Goal: Navigation & Orientation: Find specific page/section

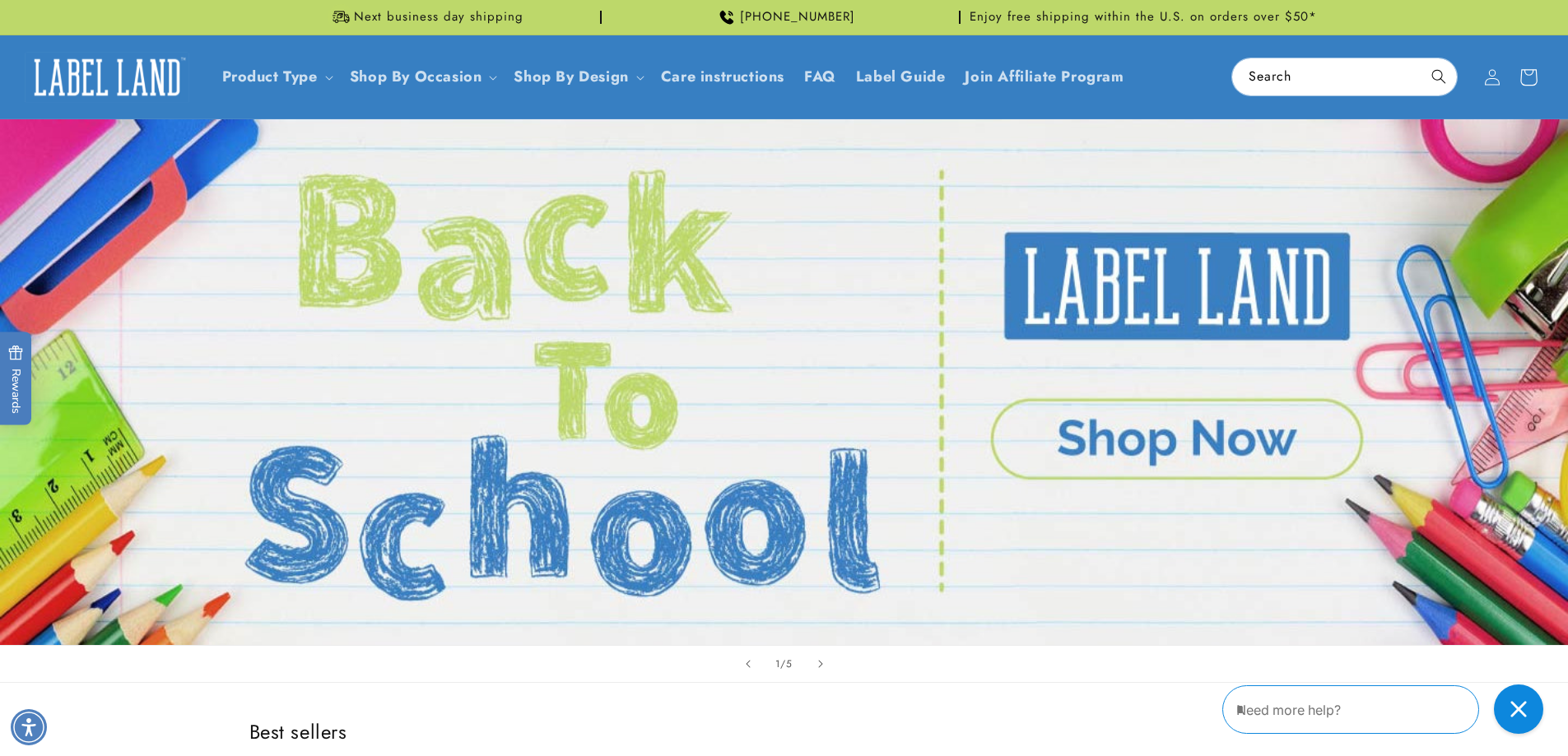
click at [1532, 79] on icon at bounding box center [1527, 77] width 38 height 38
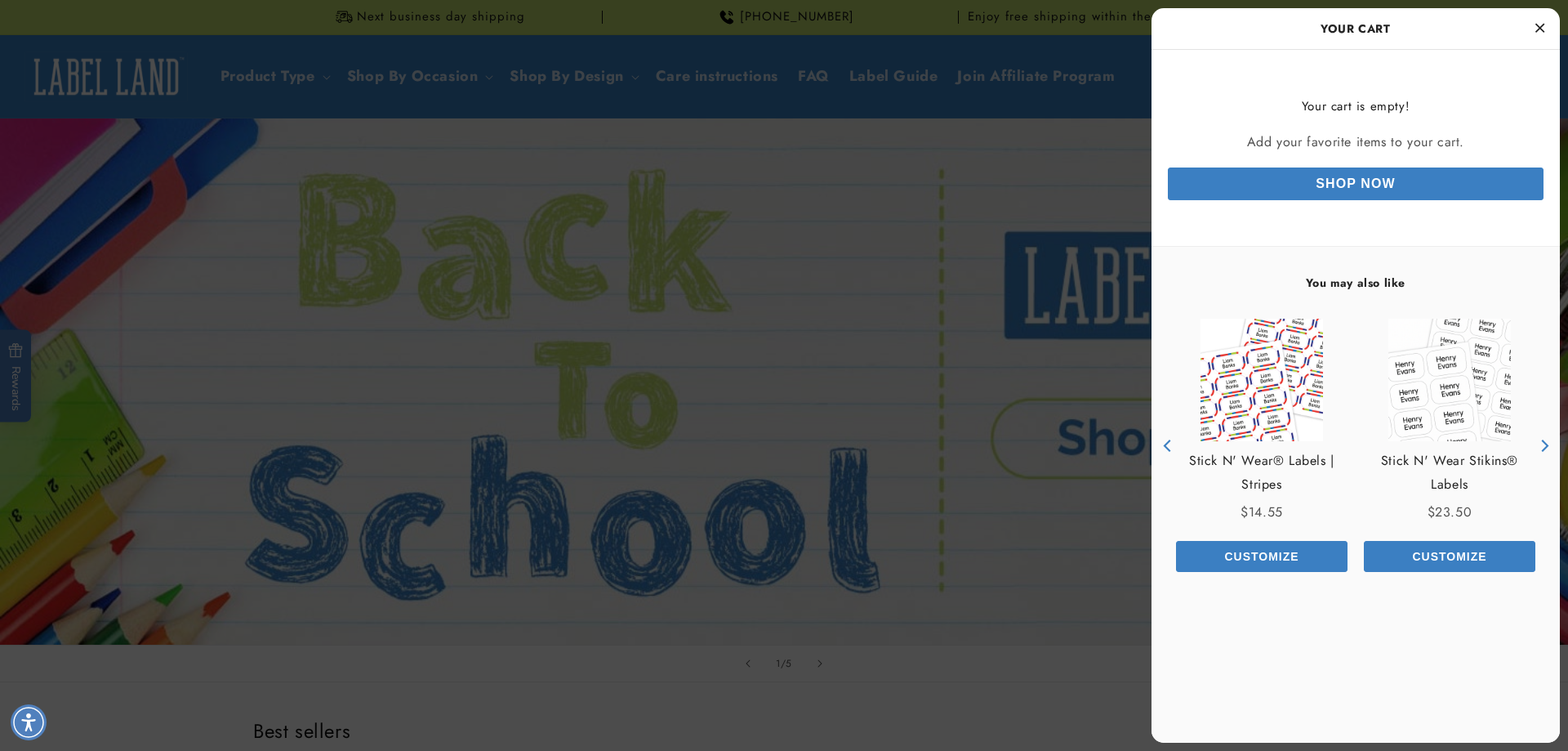
click at [1538, 25] on icon "Close Cart" at bounding box center [1540, 28] width 9 height 15
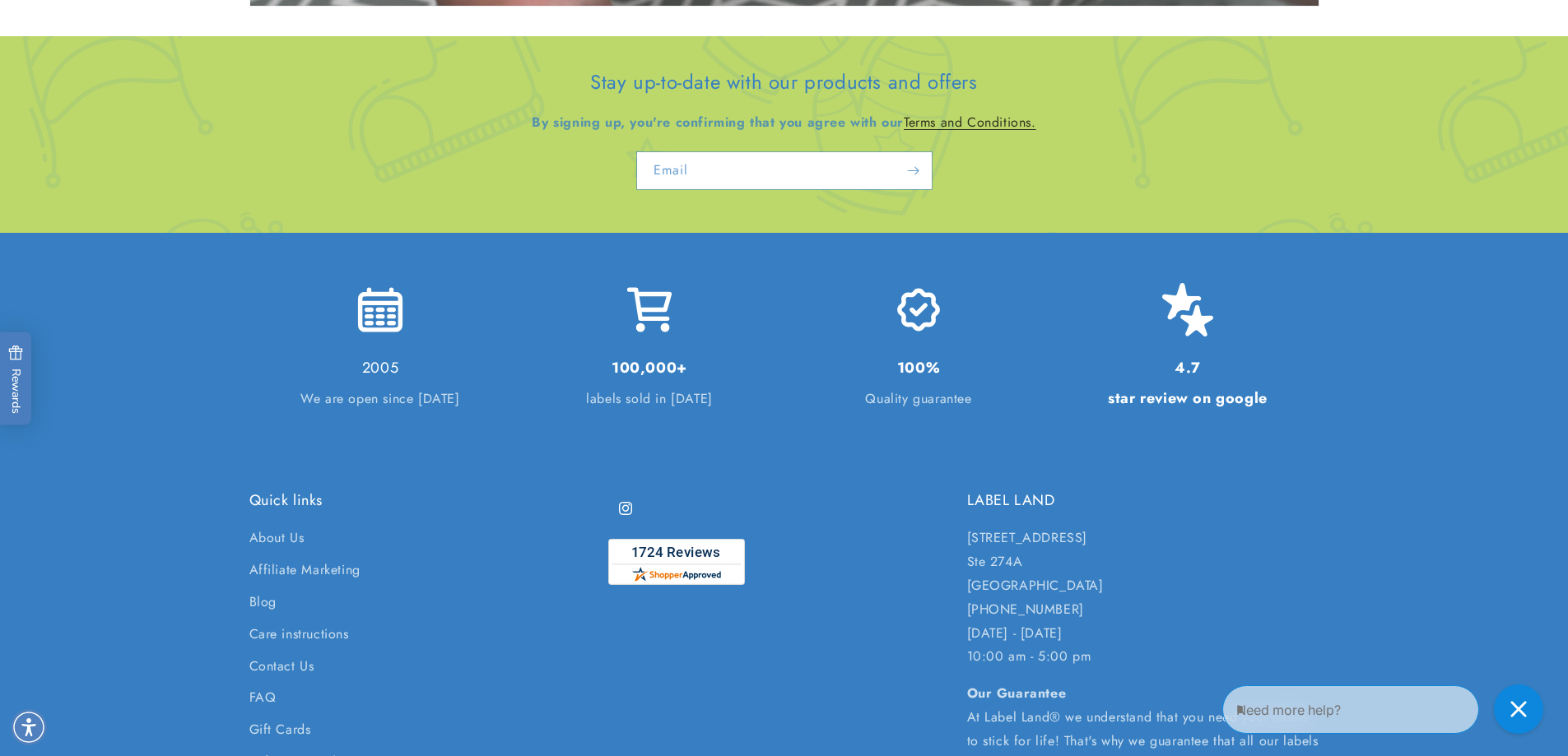
scroll to position [3701, 0]
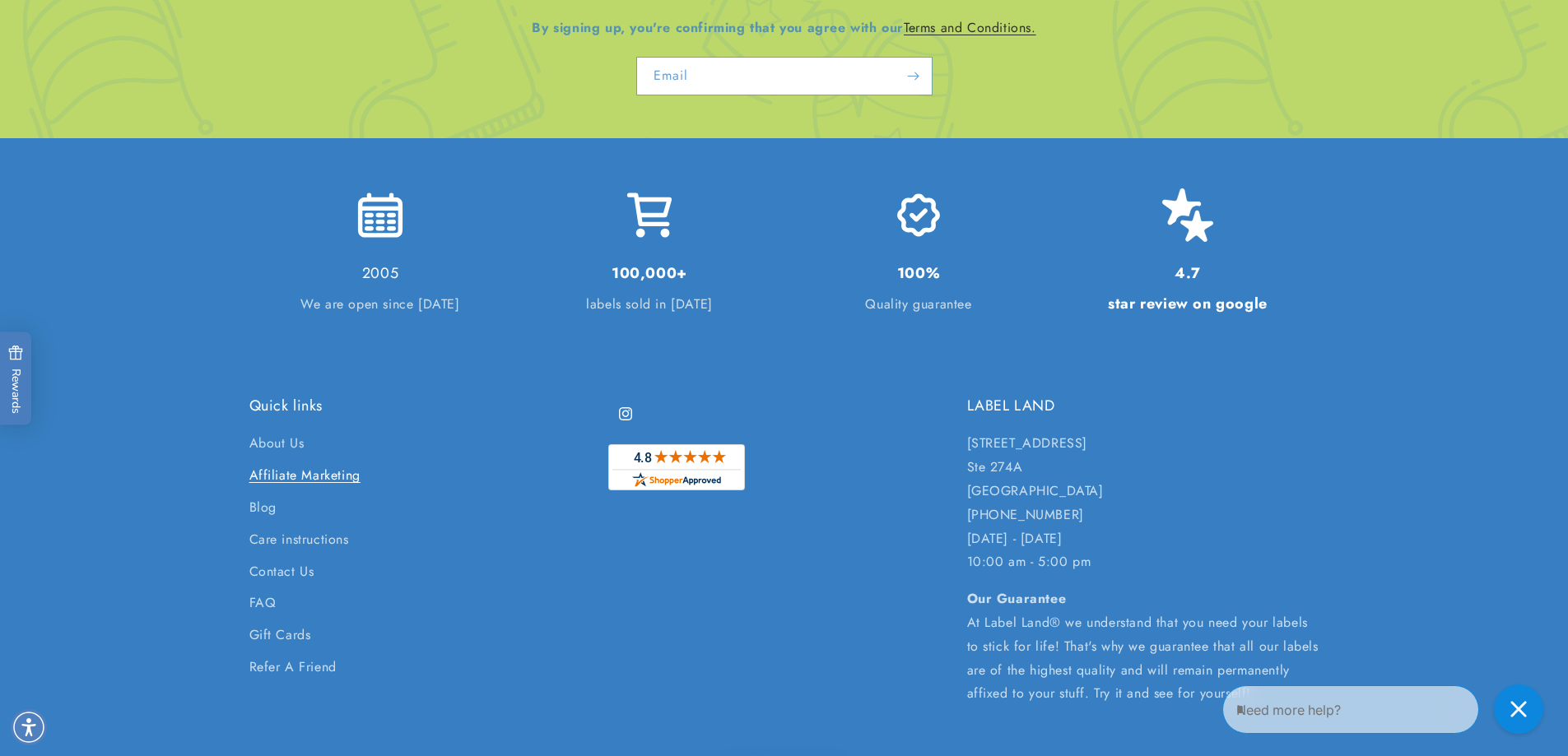
click at [330, 475] on link "Affiliate Marketing" at bounding box center [304, 475] width 111 height 32
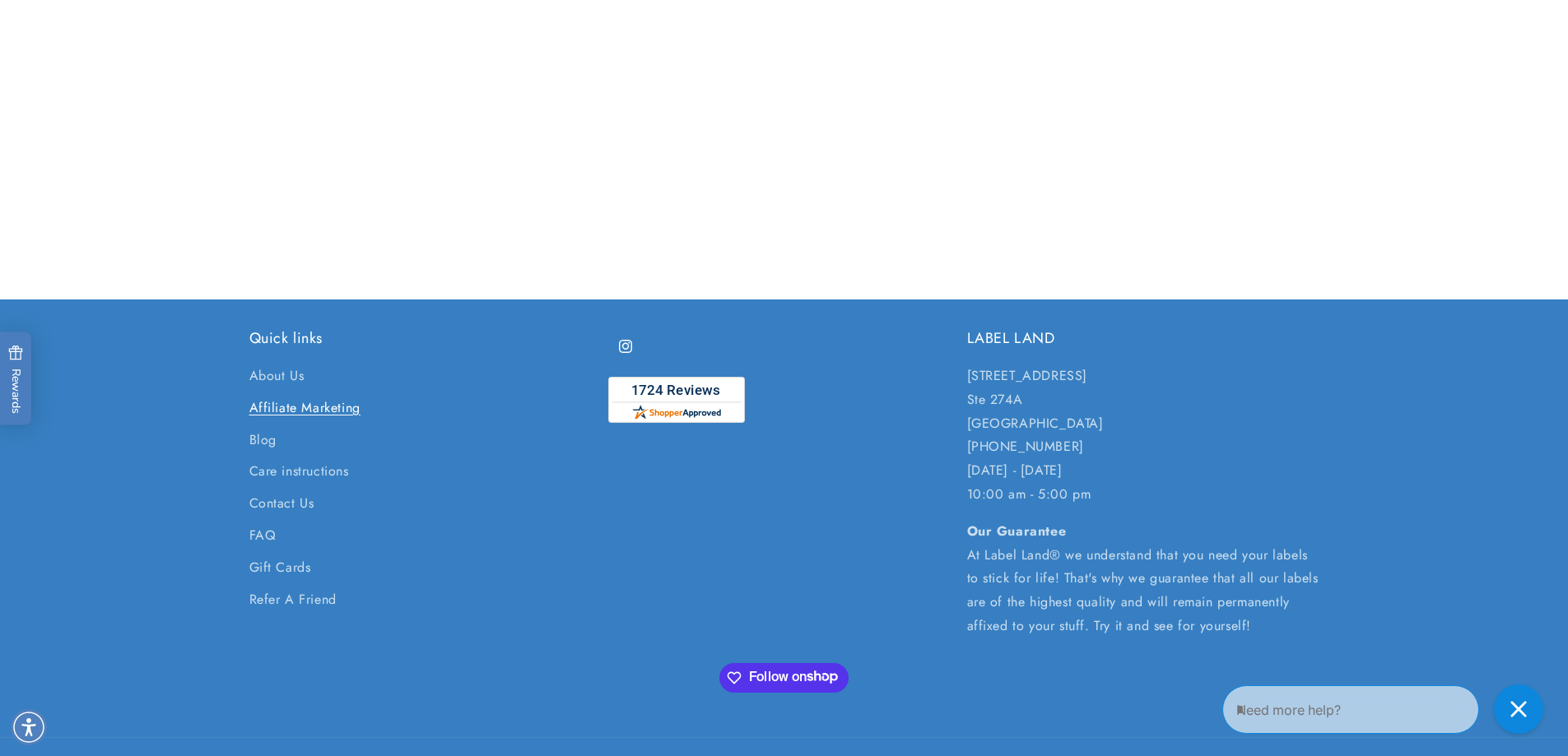
scroll to position [2132, 0]
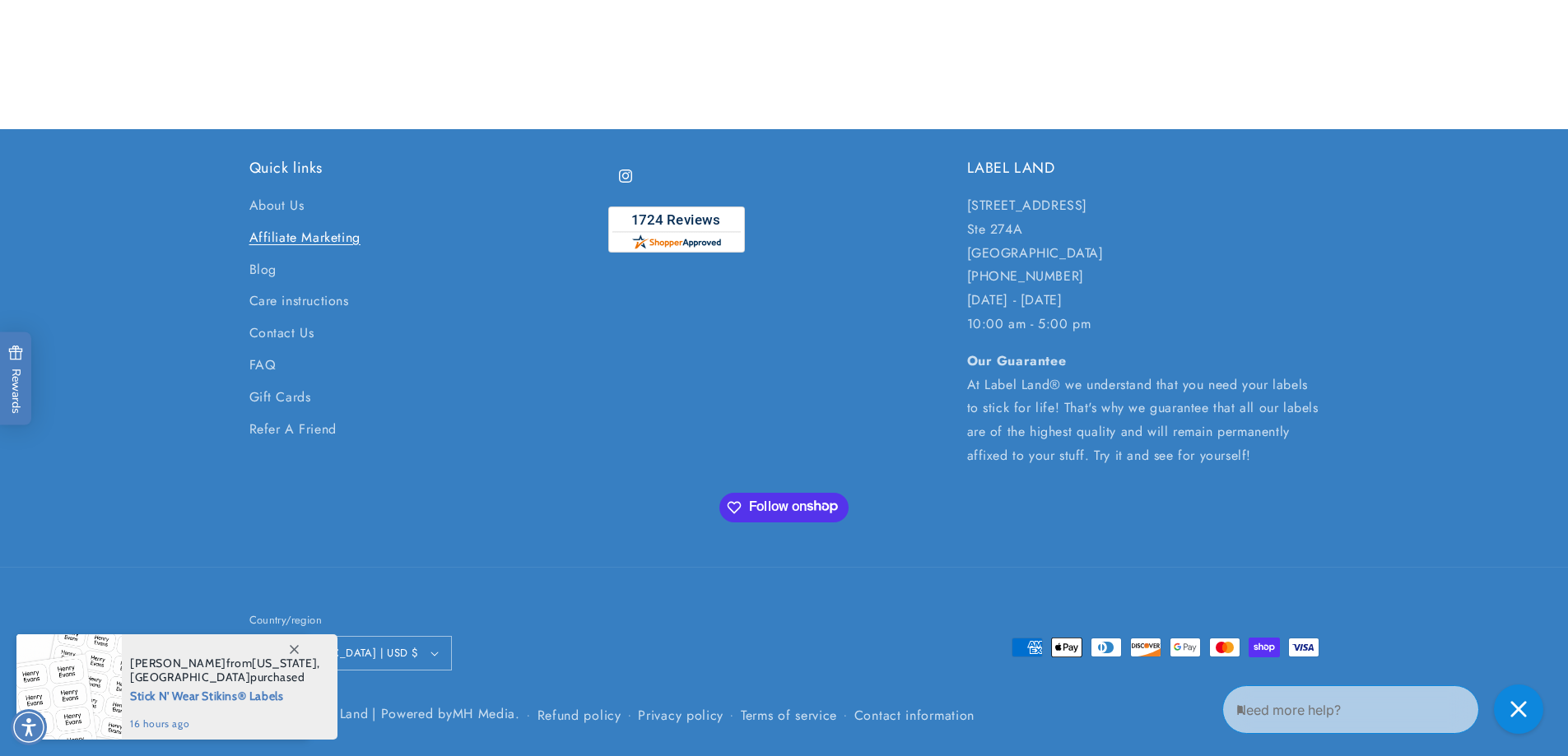
click at [299, 646] on span at bounding box center [294, 649] width 30 height 30
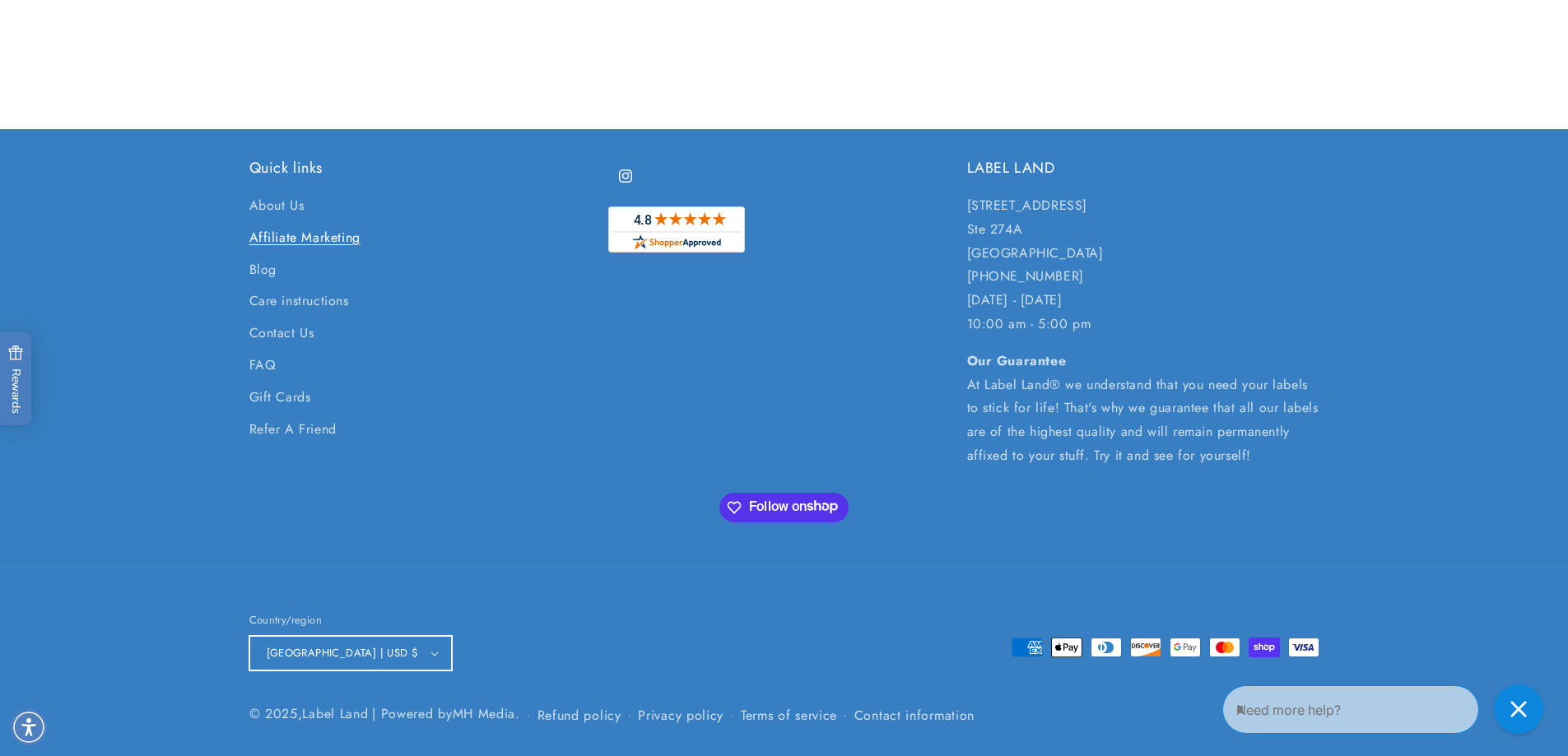
click at [431, 653] on icon "button" at bounding box center [434, 653] width 8 height 5
click at [619, 428] on div "Instagram" at bounding box center [784, 313] width 352 height 310
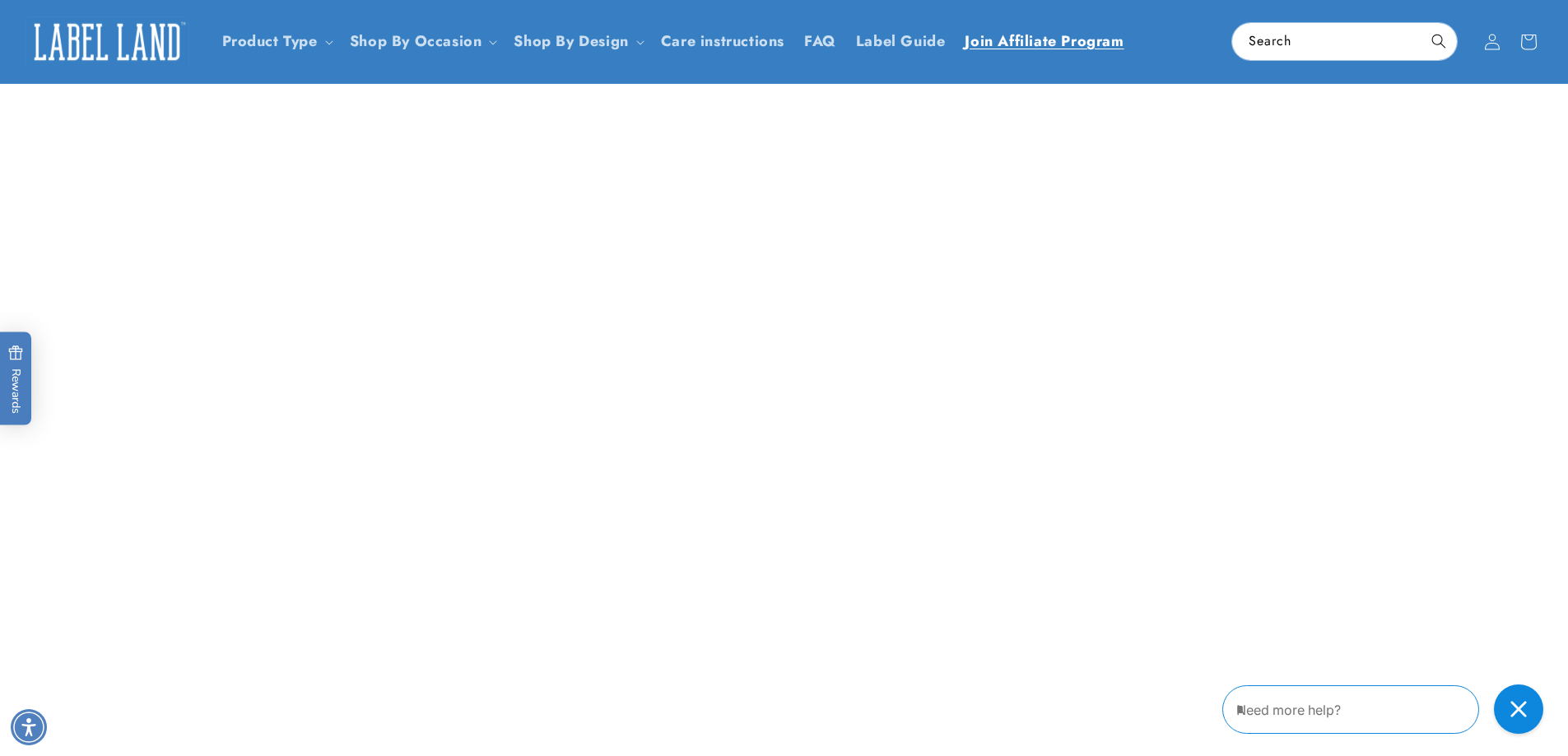
scroll to position [0, 0]
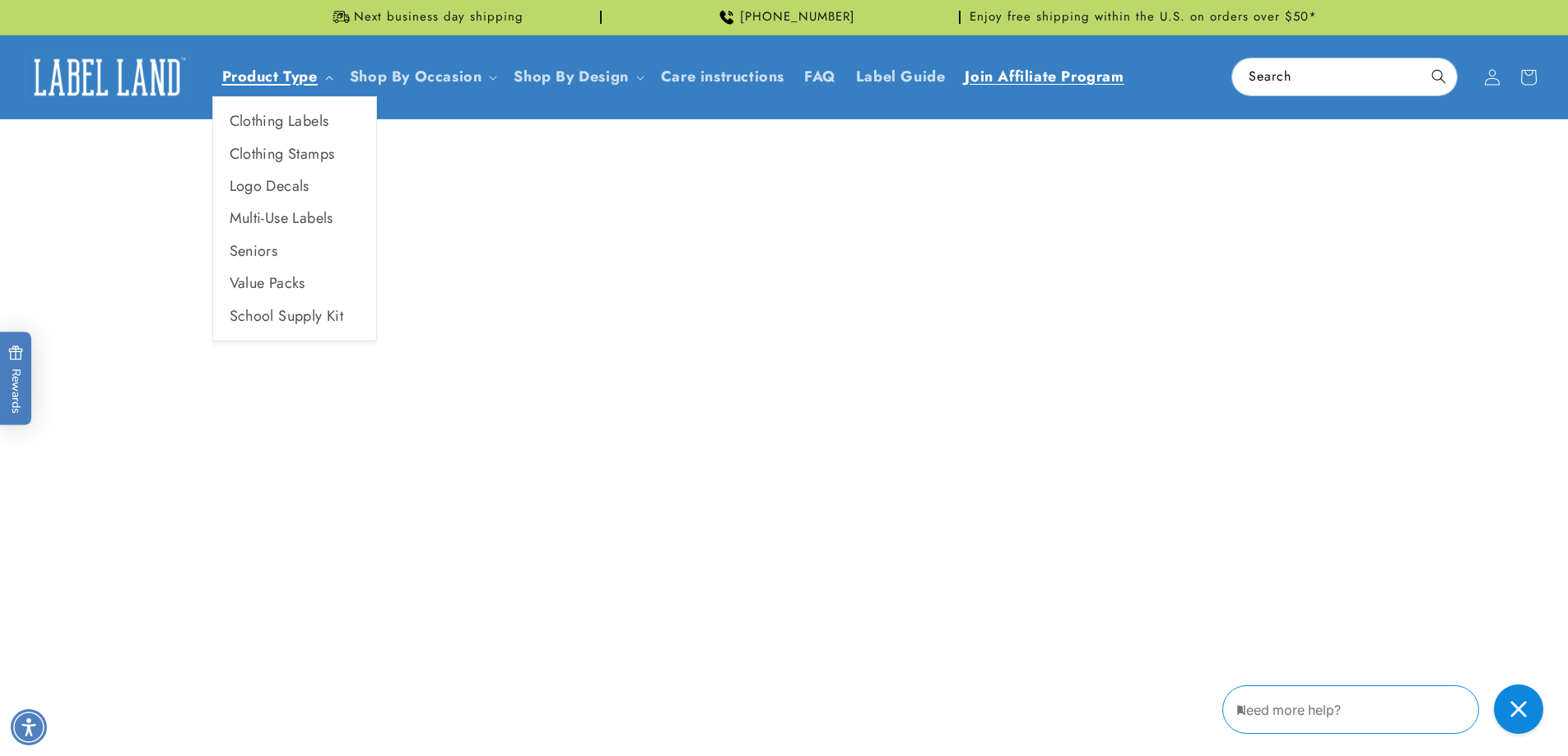
click at [264, 80] on link "Product Type" at bounding box center [270, 76] width 95 height 22
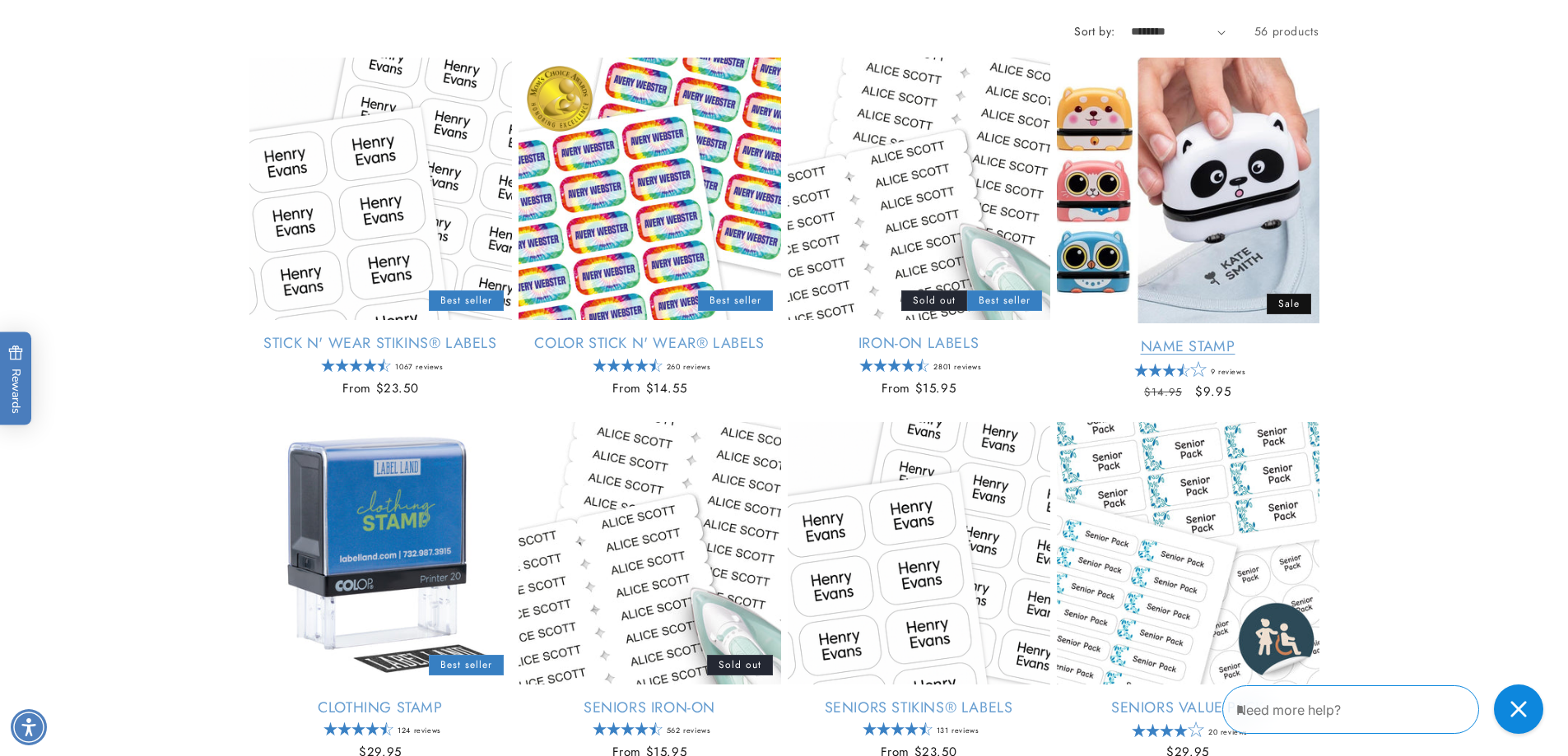
scroll to position [247, 0]
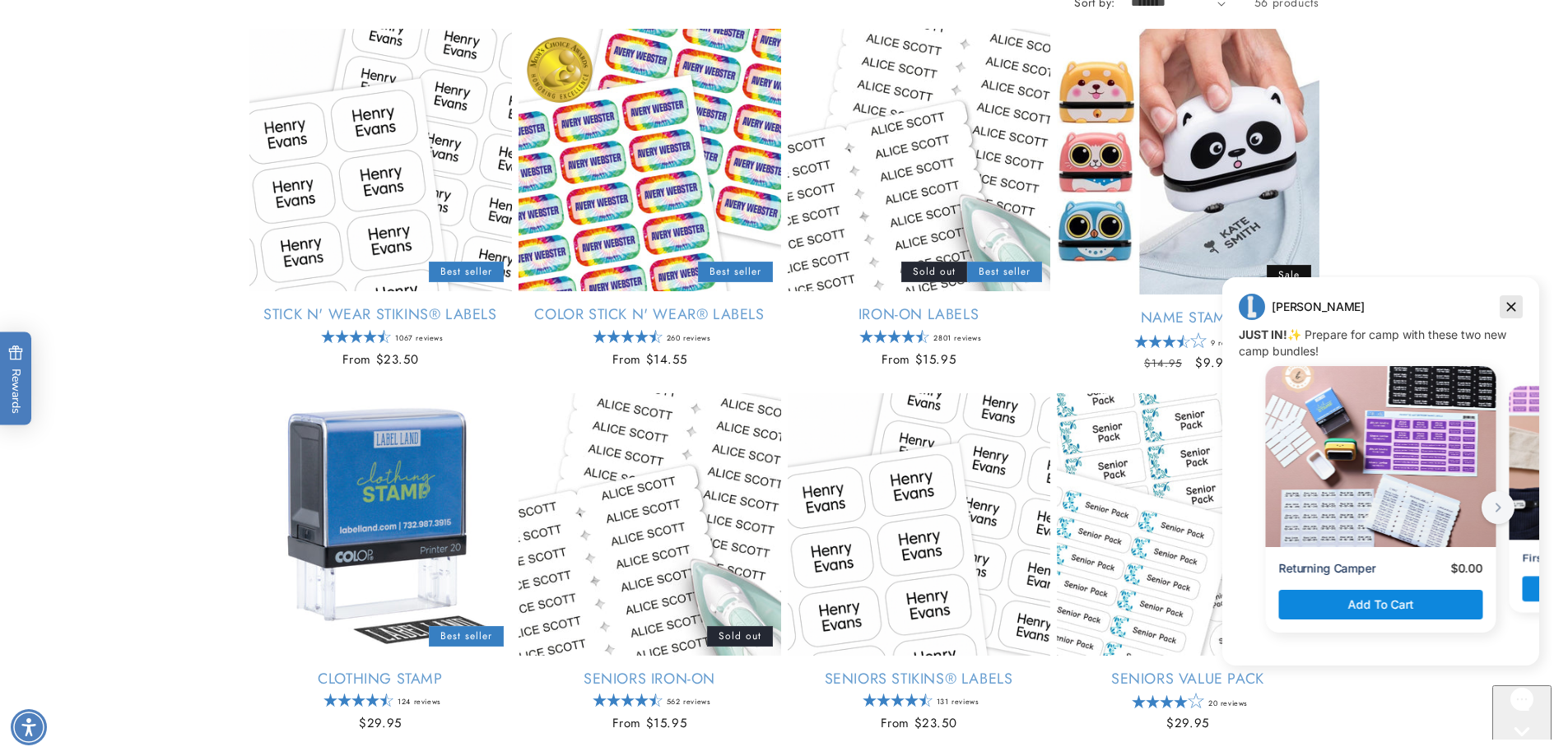
click at [1514, 304] on icon "Dismiss campaign" at bounding box center [1512, 308] width 9 height 9
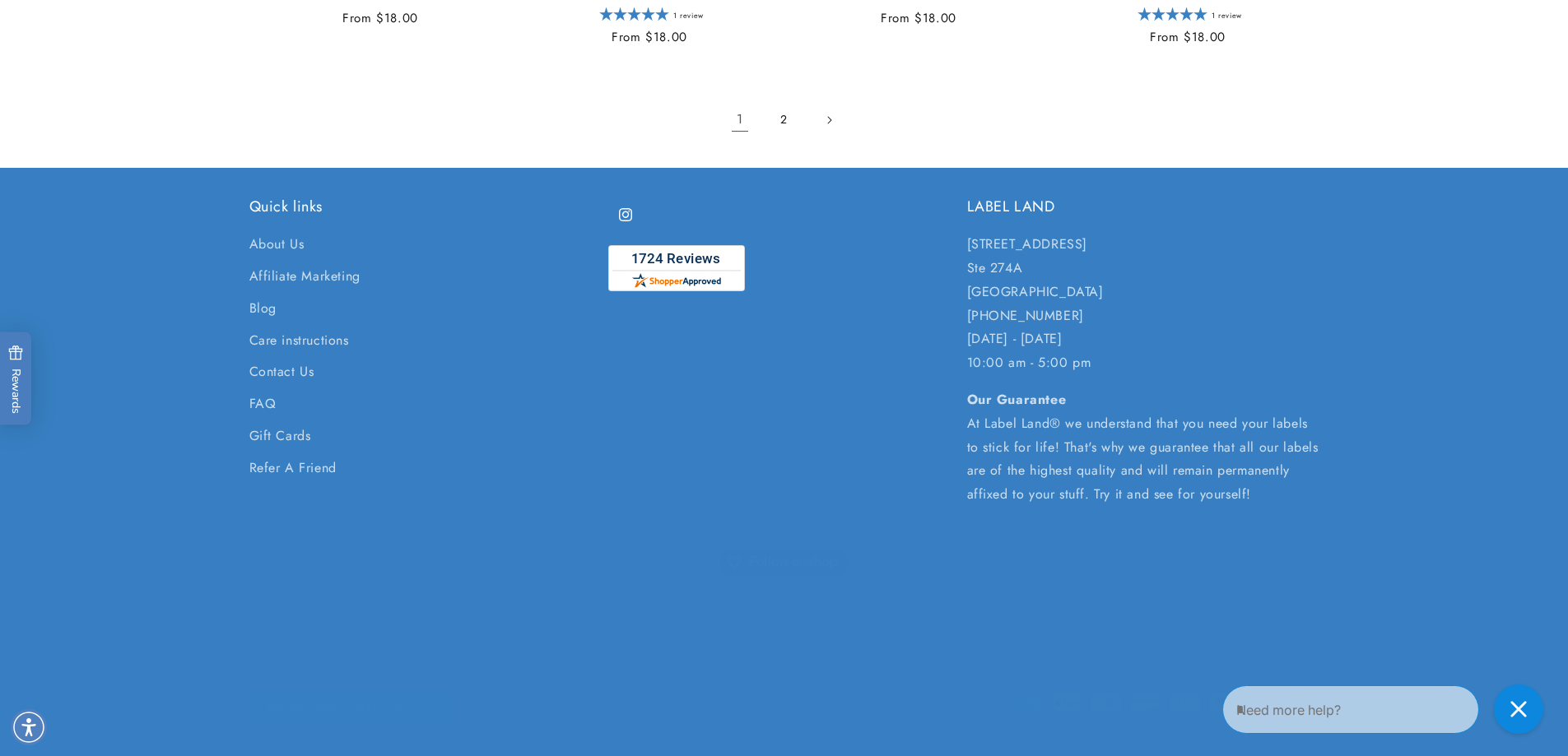
scroll to position [3477, 0]
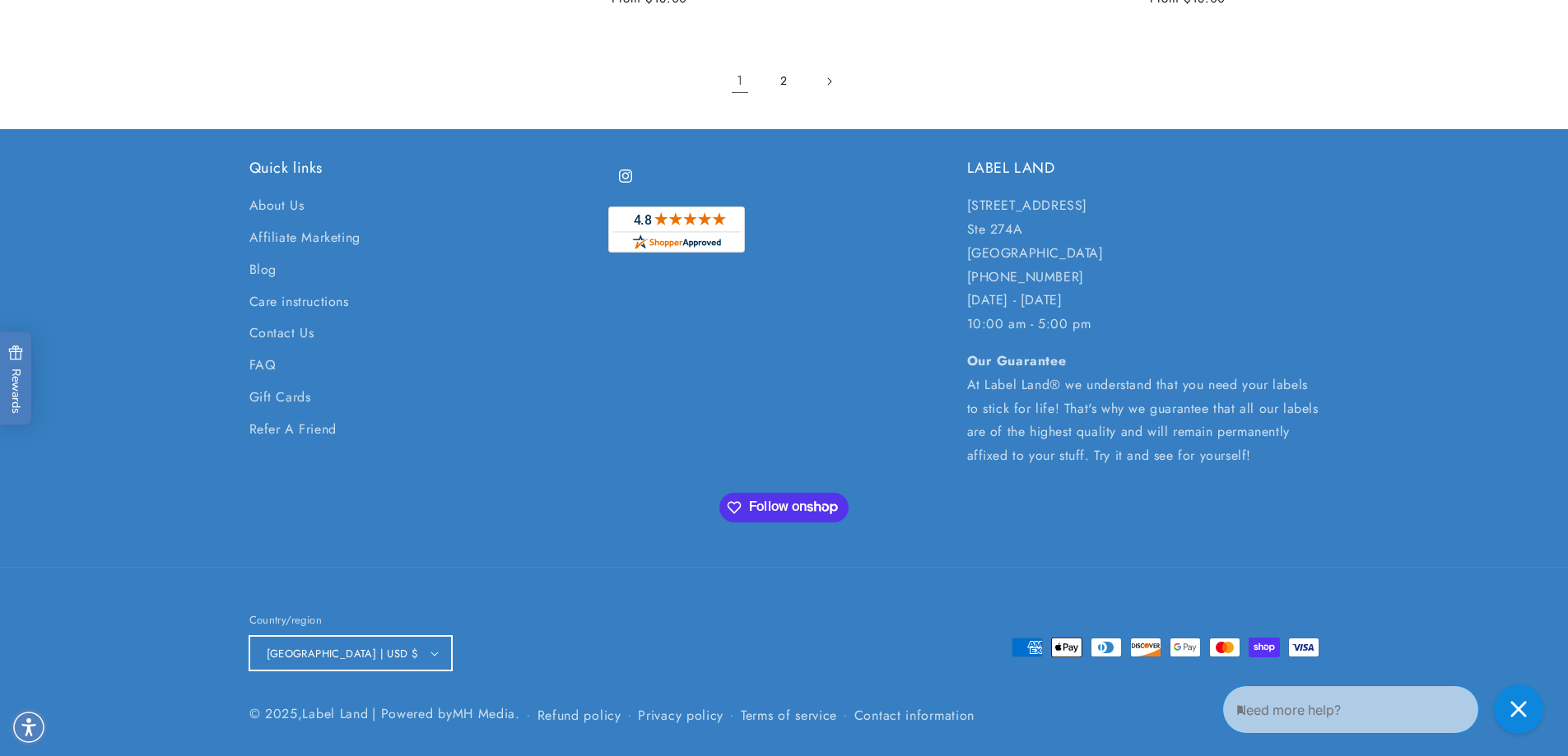
click at [387, 650] on button "[GEOGRAPHIC_DATA] | USD $" at bounding box center [350, 653] width 202 height 35
click at [301, 480] on span "[GEOGRAPHIC_DATA]" at bounding box center [335, 491] width 118 height 41
